Goal: Task Accomplishment & Management: Use online tool/utility

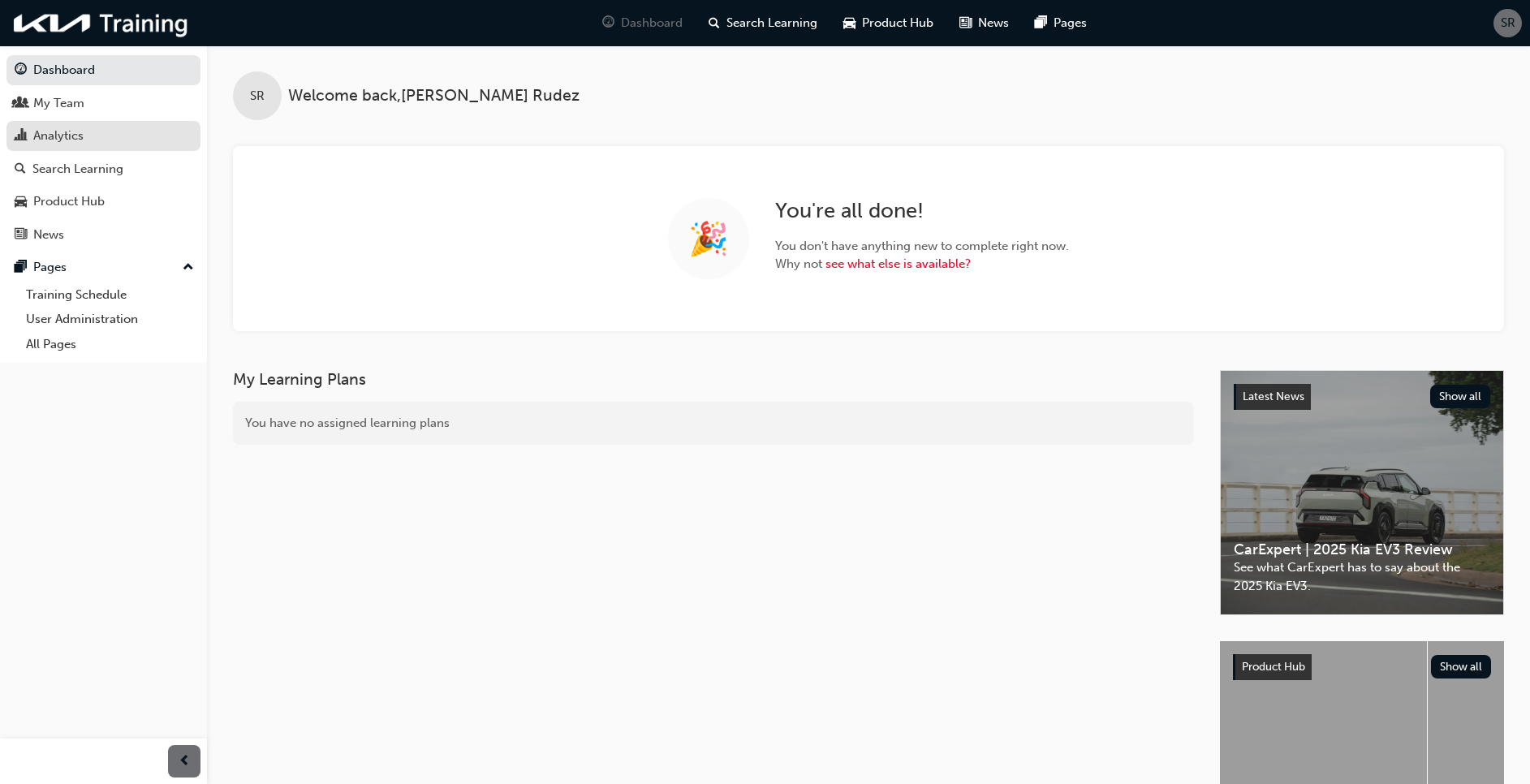
click at [59, 127] on div "Analytics" at bounding box center [58, 136] width 50 height 18
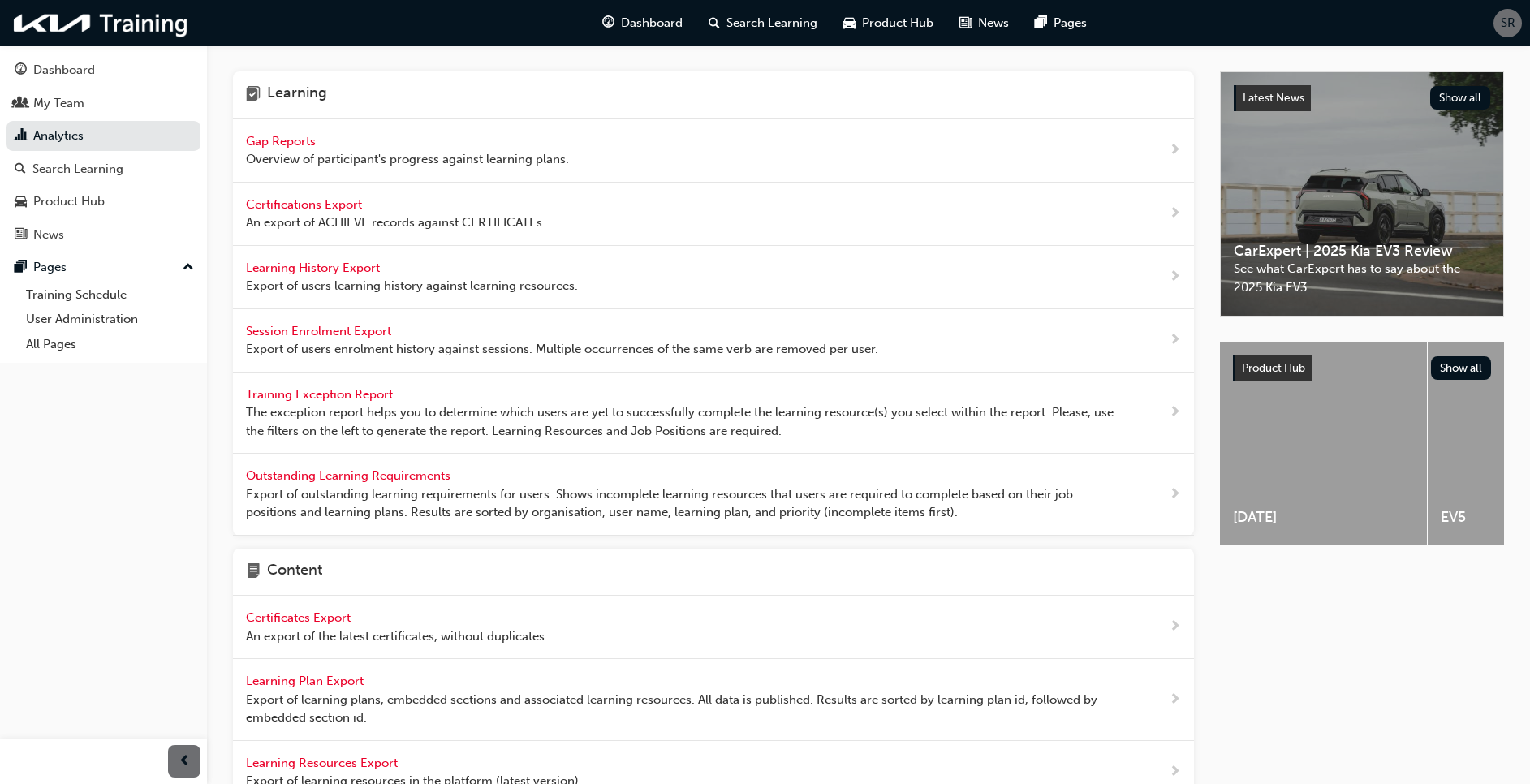
click at [292, 143] on span "Gap Reports" at bounding box center [282, 141] width 73 height 15
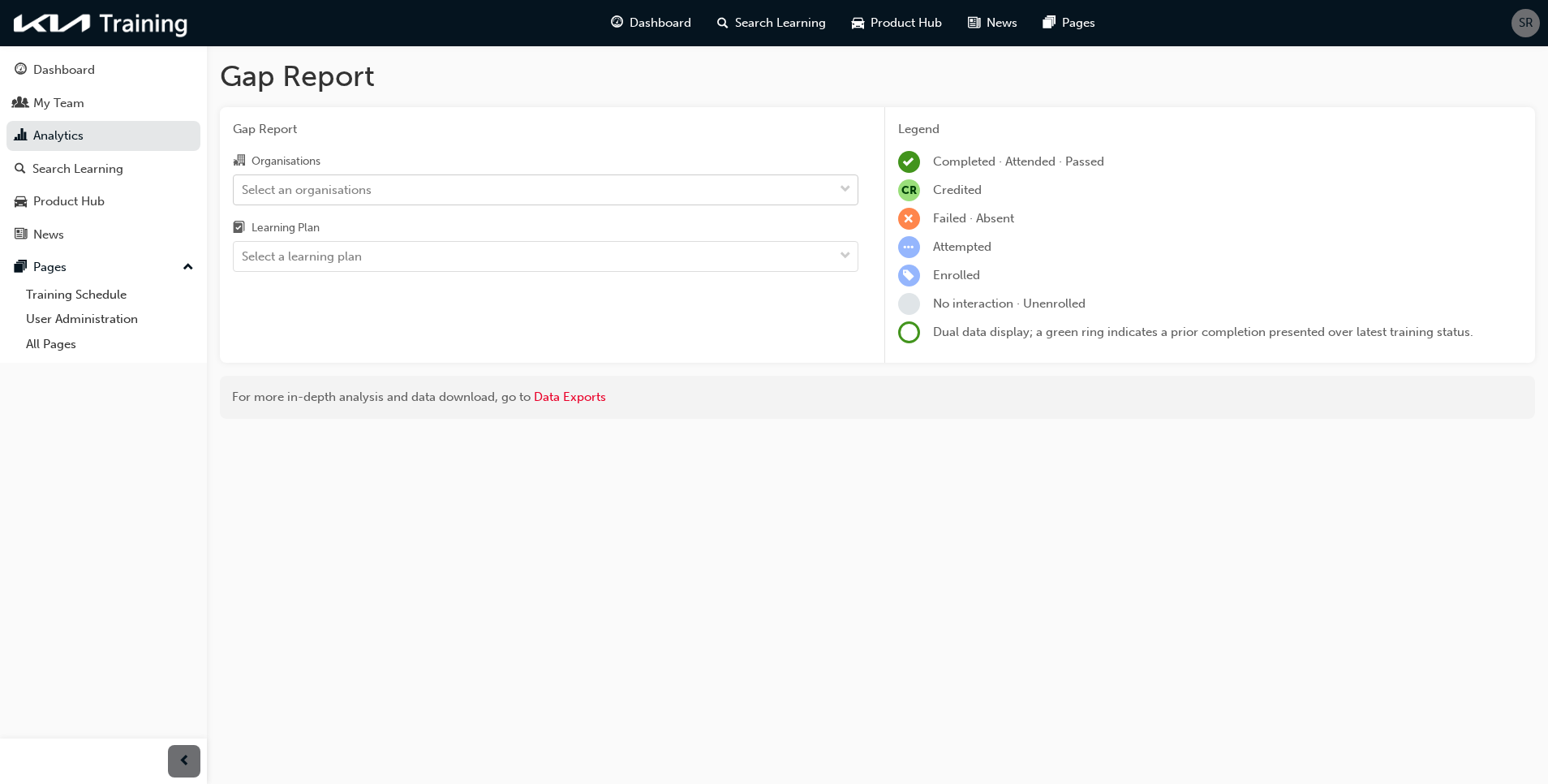
click at [315, 189] on div "Select an organisations" at bounding box center [307, 189] width 130 height 18
click at [243, 189] on input "Organisations Select an organisations" at bounding box center [243, 188] width 2 height 14
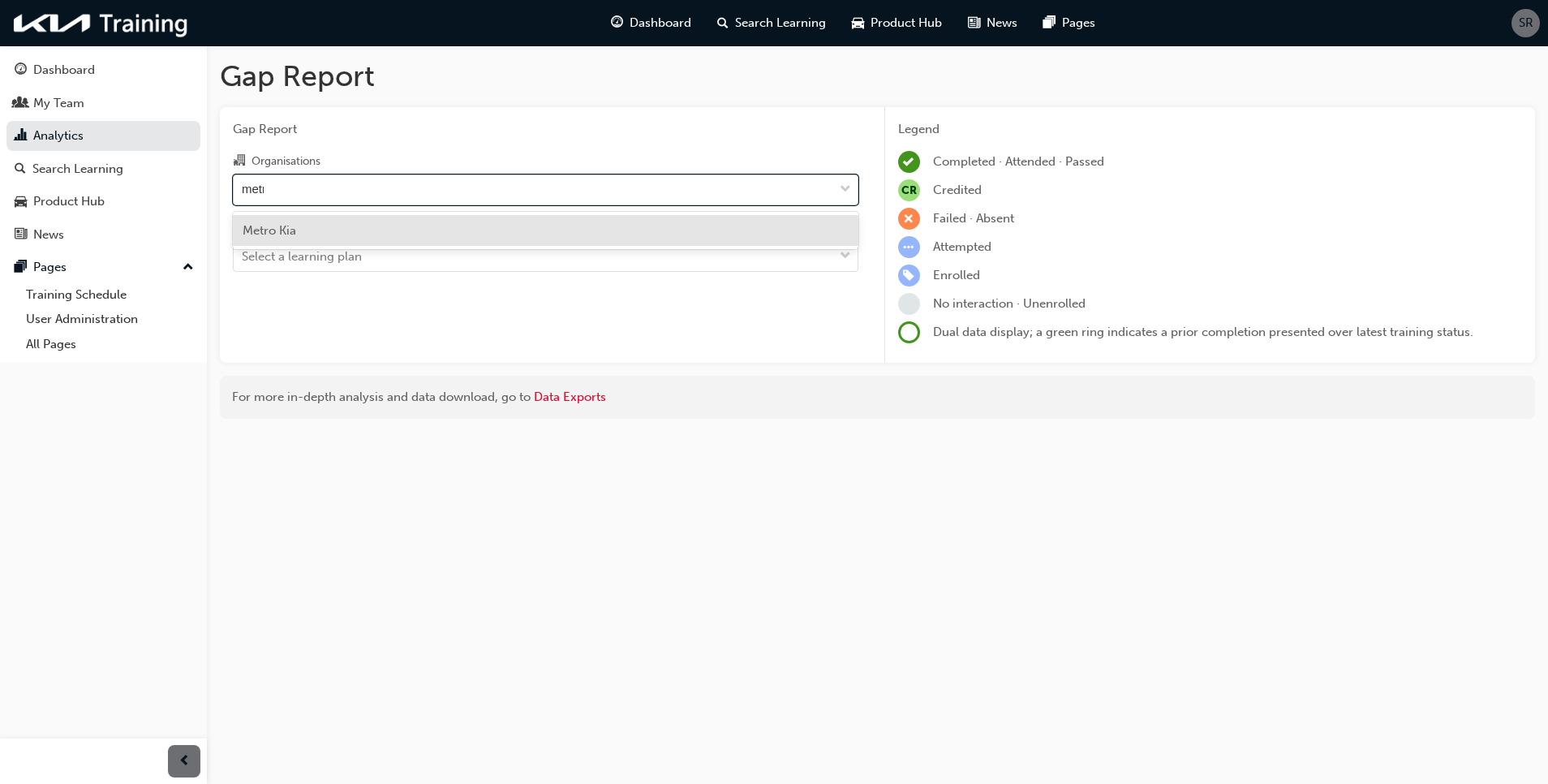
type input "metro"
click at [315, 228] on div "Metro Kia" at bounding box center [546, 230] width 626 height 32
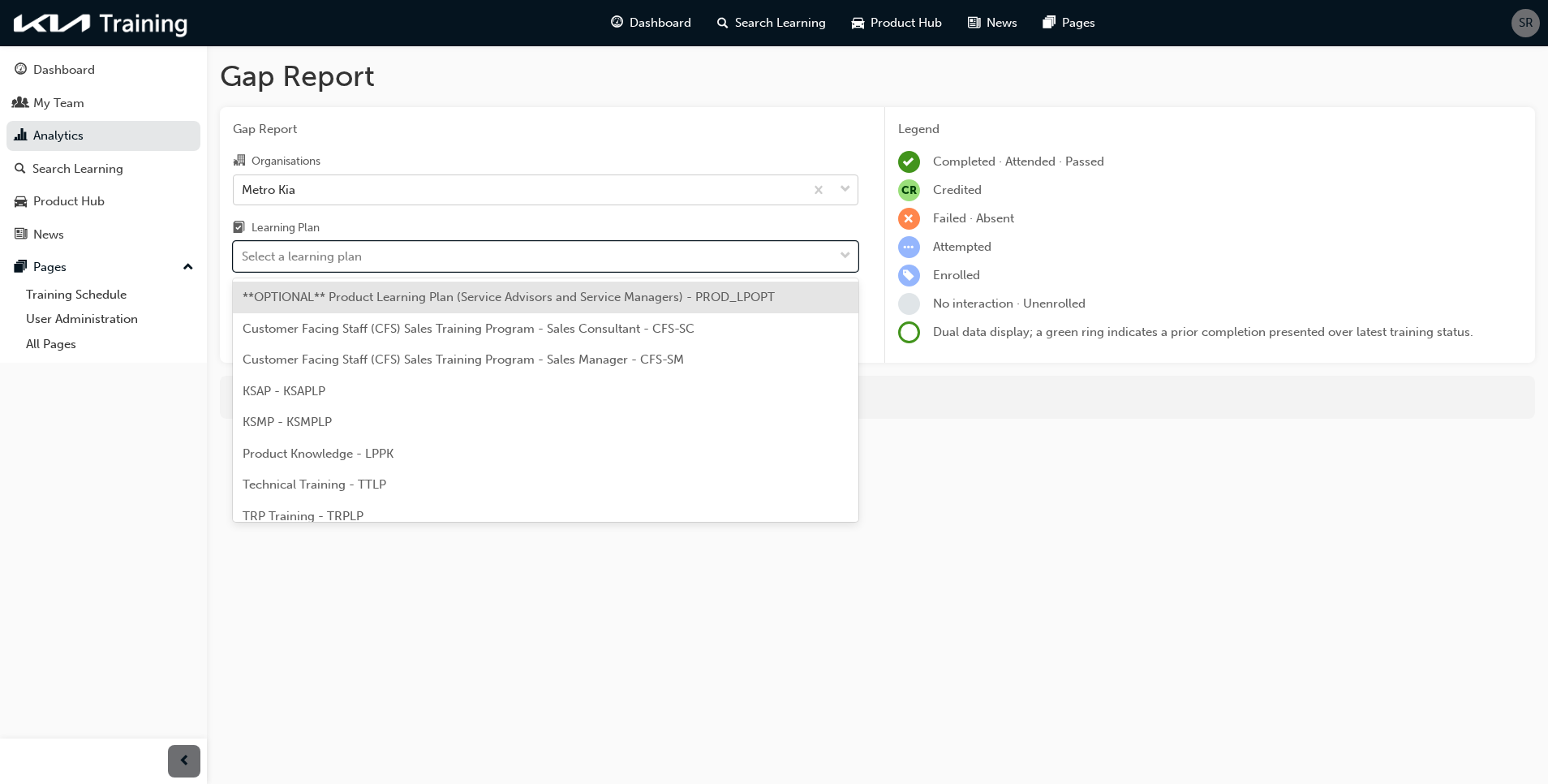
click at [324, 255] on div "Select a learning plan" at bounding box center [302, 257] width 120 height 18
click at [243, 255] on input "Learning Plan option **OPTIONAL** Product Learning Plan (Service Advisors and S…" at bounding box center [243, 256] width 2 height 14
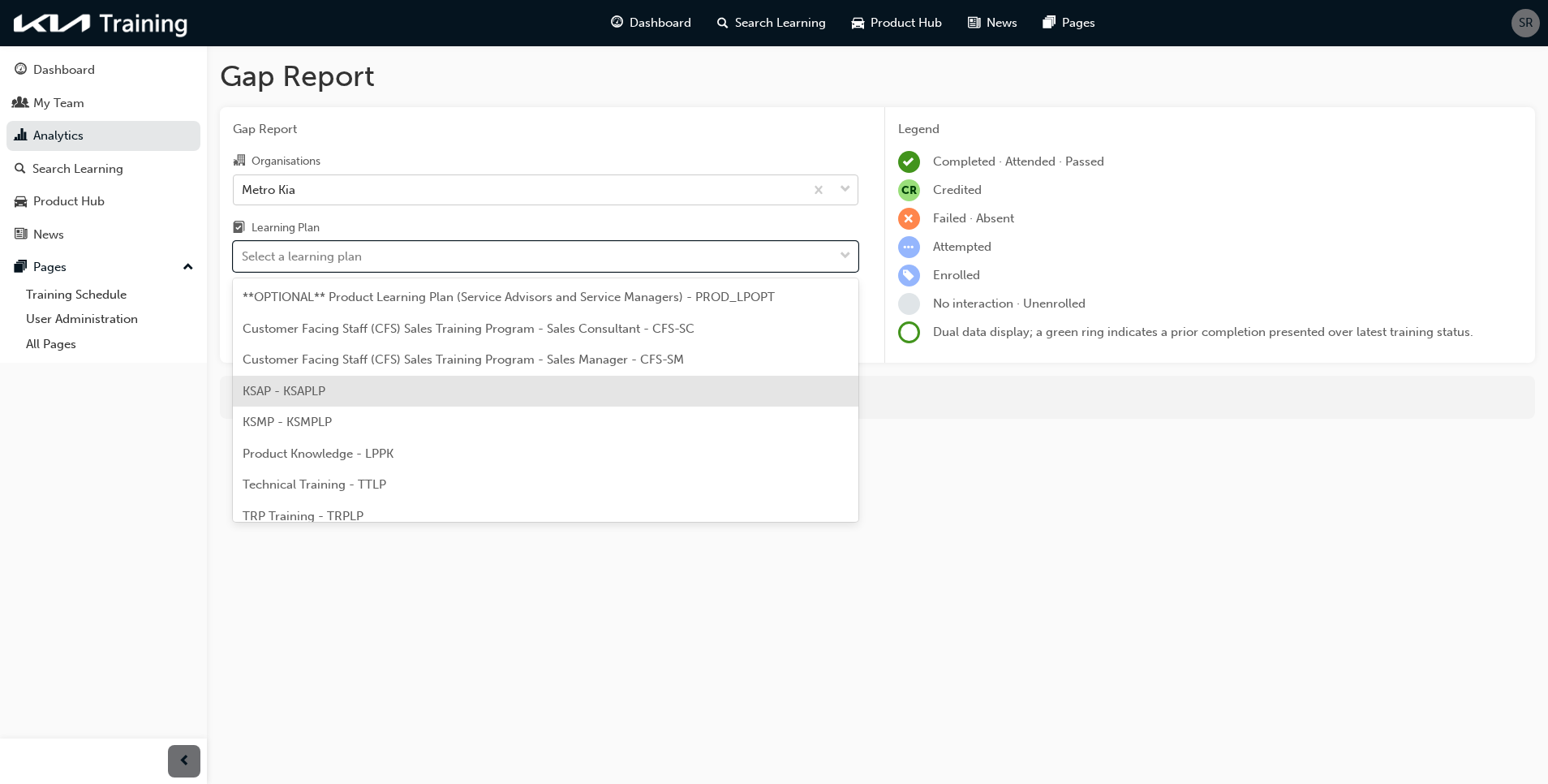
click at [336, 398] on div "KSAP - KSAPLP" at bounding box center [546, 391] width 626 height 32
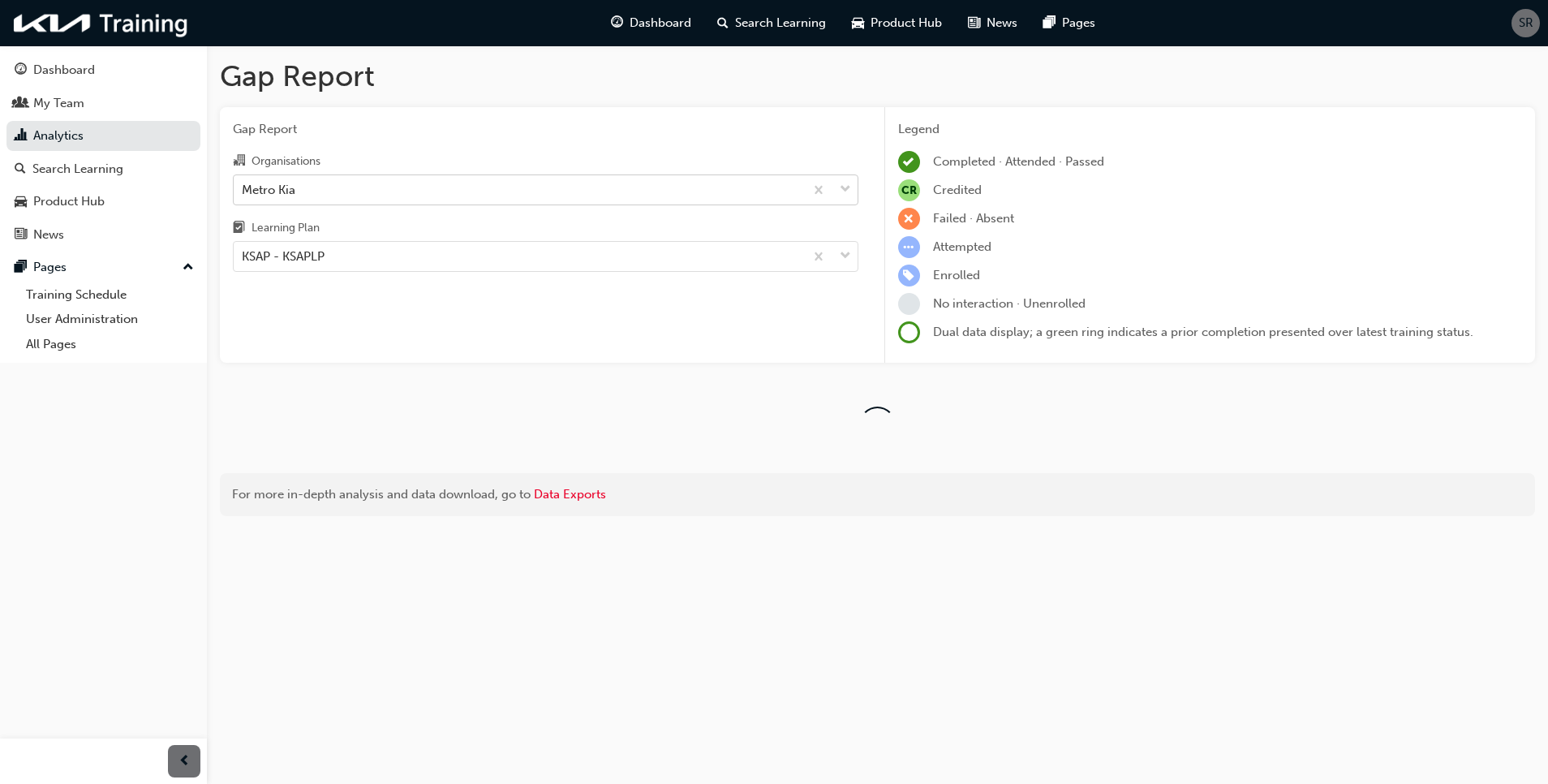
click at [216, 125] on div "Gap Report Gap Report Organisations Metro Kia Learning Plan KSAP - KSAPLP Legen…" at bounding box center [877, 293] width 1341 height 496
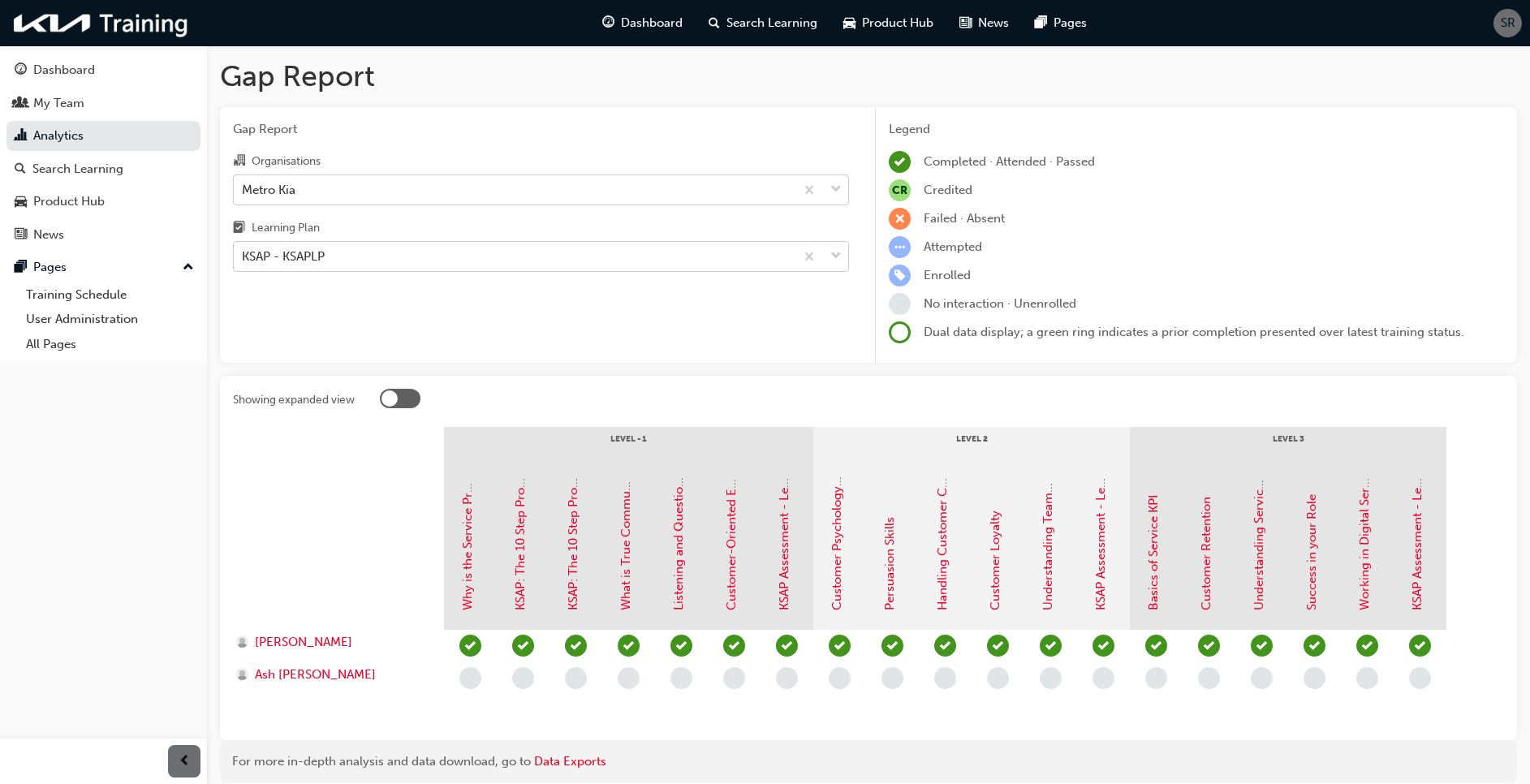
click at [313, 246] on div "KSAP - KSAPLP" at bounding box center [515, 256] width 561 height 28
click at [243, 249] on input "Learning Plan KSAP - KSAPLP" at bounding box center [243, 256] width 2 height 14
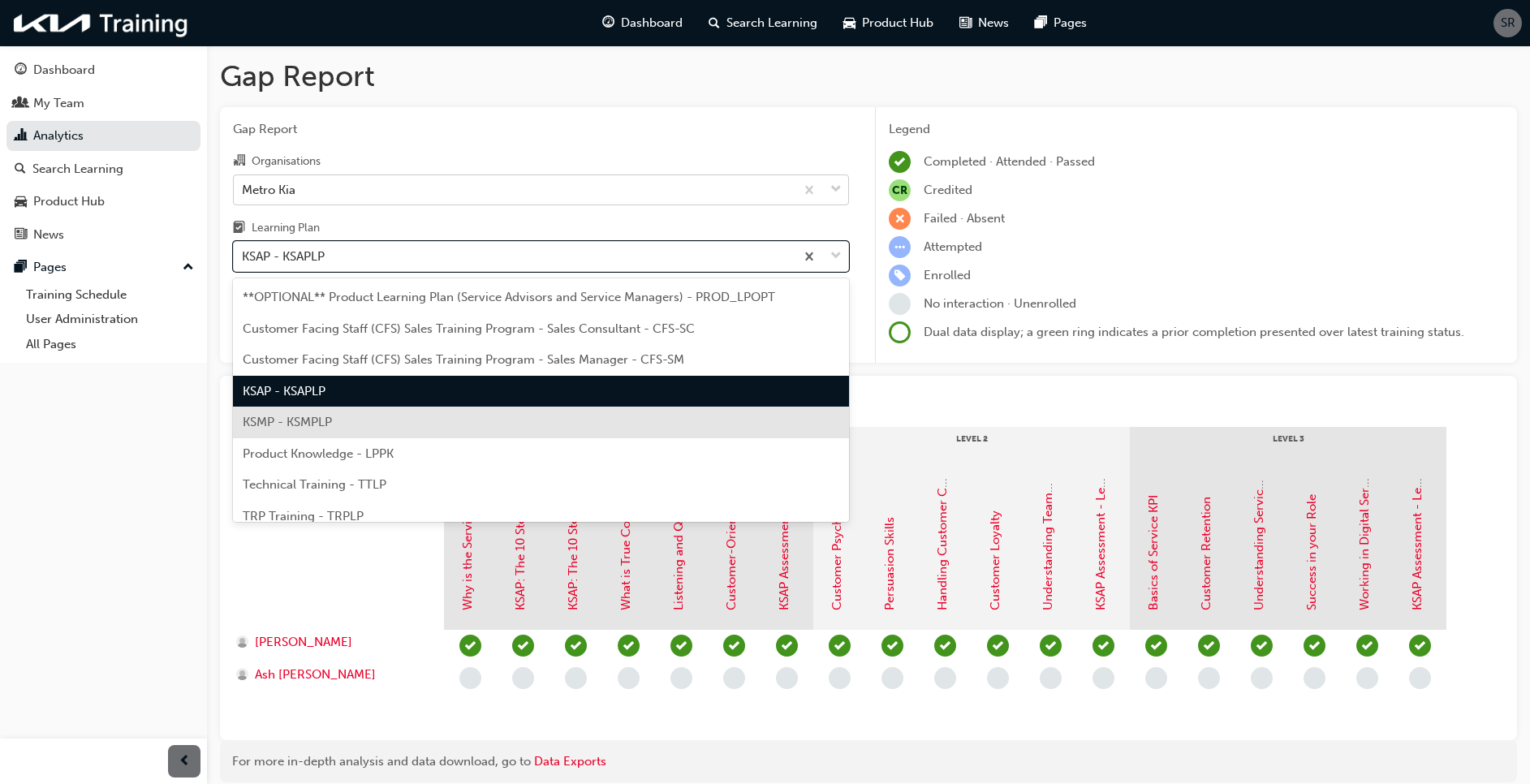
click at [313, 409] on div "KSMP - KSMPLP" at bounding box center [541, 422] width 616 height 32
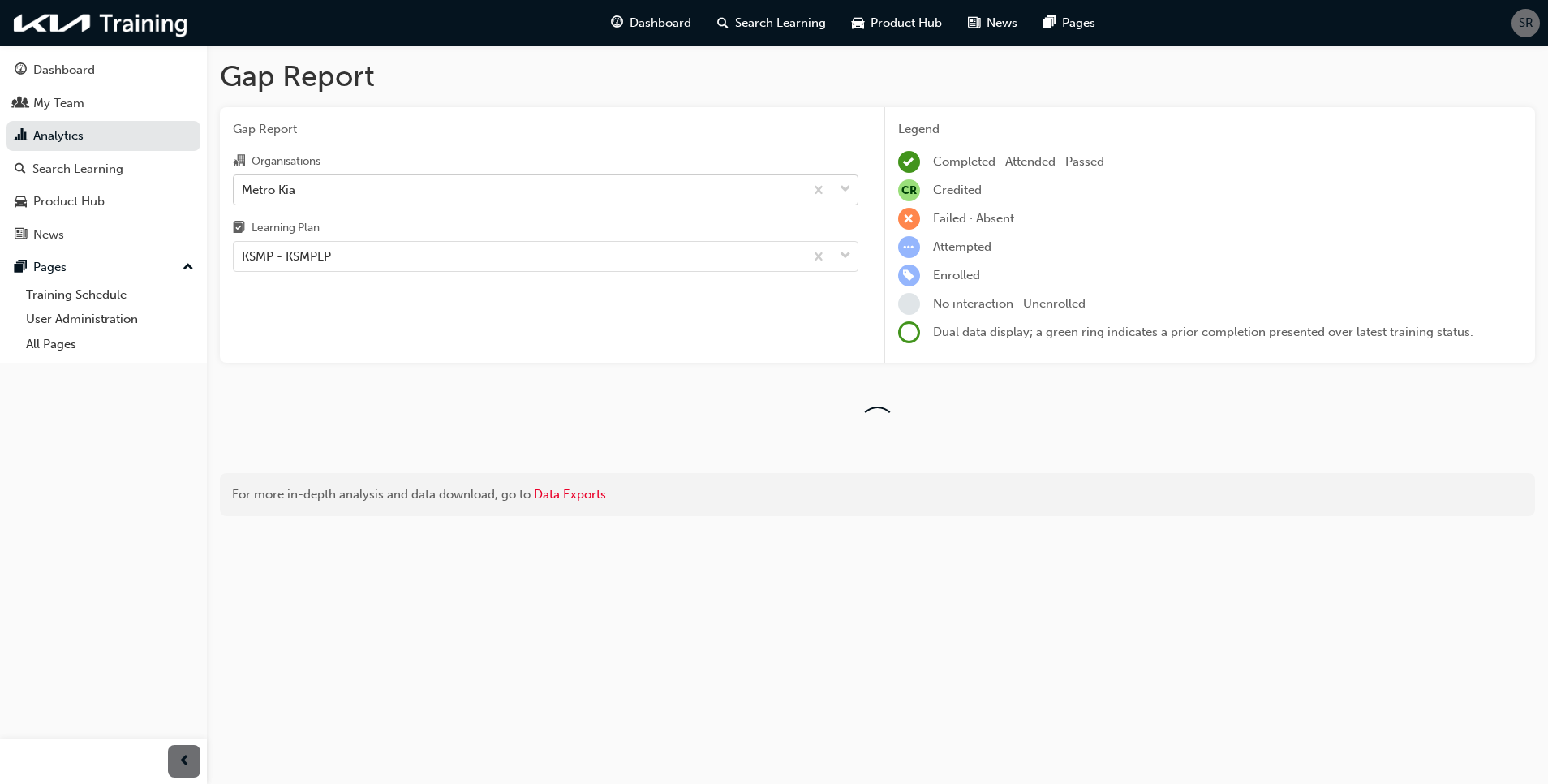
click at [598, 108] on div "Gap Report Organisations Metro Kia Learning Plan KSMP - KSMPLP" at bounding box center [546, 235] width 652 height 257
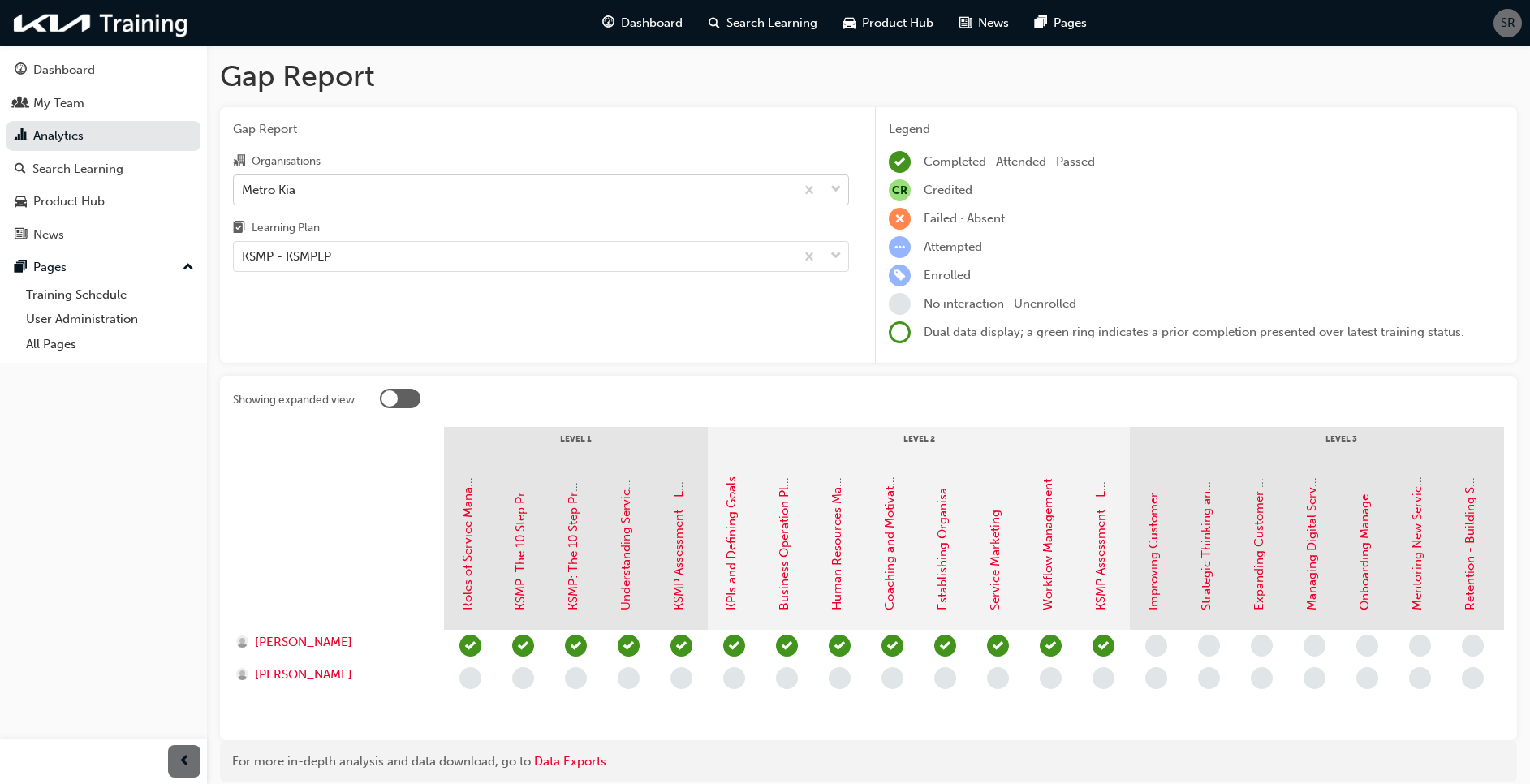
click at [871, 378] on div "Showing expanded view Level 1 Level 2 Level 3 Roles of Service Manager KSMP: Th…" at bounding box center [868, 557] width 1297 height 365
